Goal: Check status

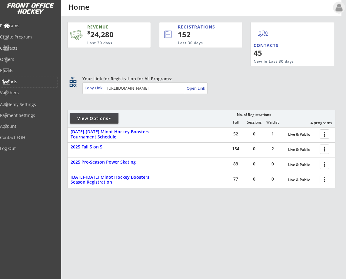
click at [22, 80] on div "Reports" at bounding box center [29, 82] width 55 height 4
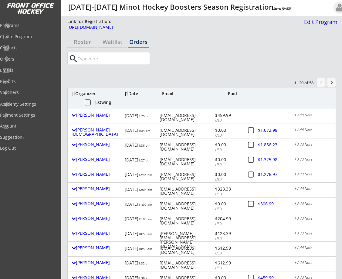
click at [104, 100] on div "Owing" at bounding box center [105, 102] width 23 height 4
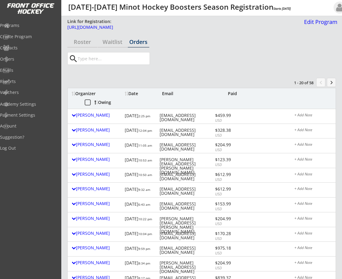
click at [109, 103] on div "Owing" at bounding box center [105, 102] width 23 height 4
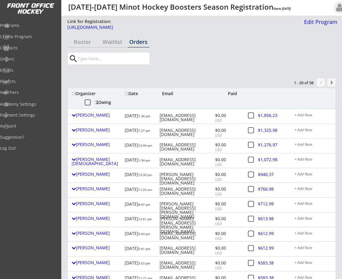
click at [72, 92] on div at bounding box center [73, 94] width 2 height 4
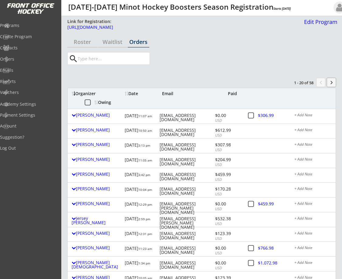
click at [332, 82] on button "keyboard_arrow_right" at bounding box center [331, 82] width 9 height 9
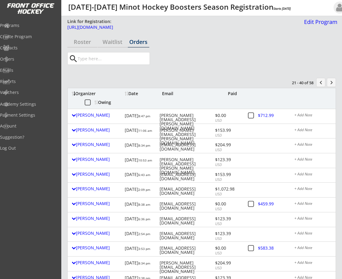
click at [331, 81] on button "keyboard_arrow_right" at bounding box center [331, 82] width 9 height 9
